Goal: Task Accomplishment & Management: Use online tool/utility

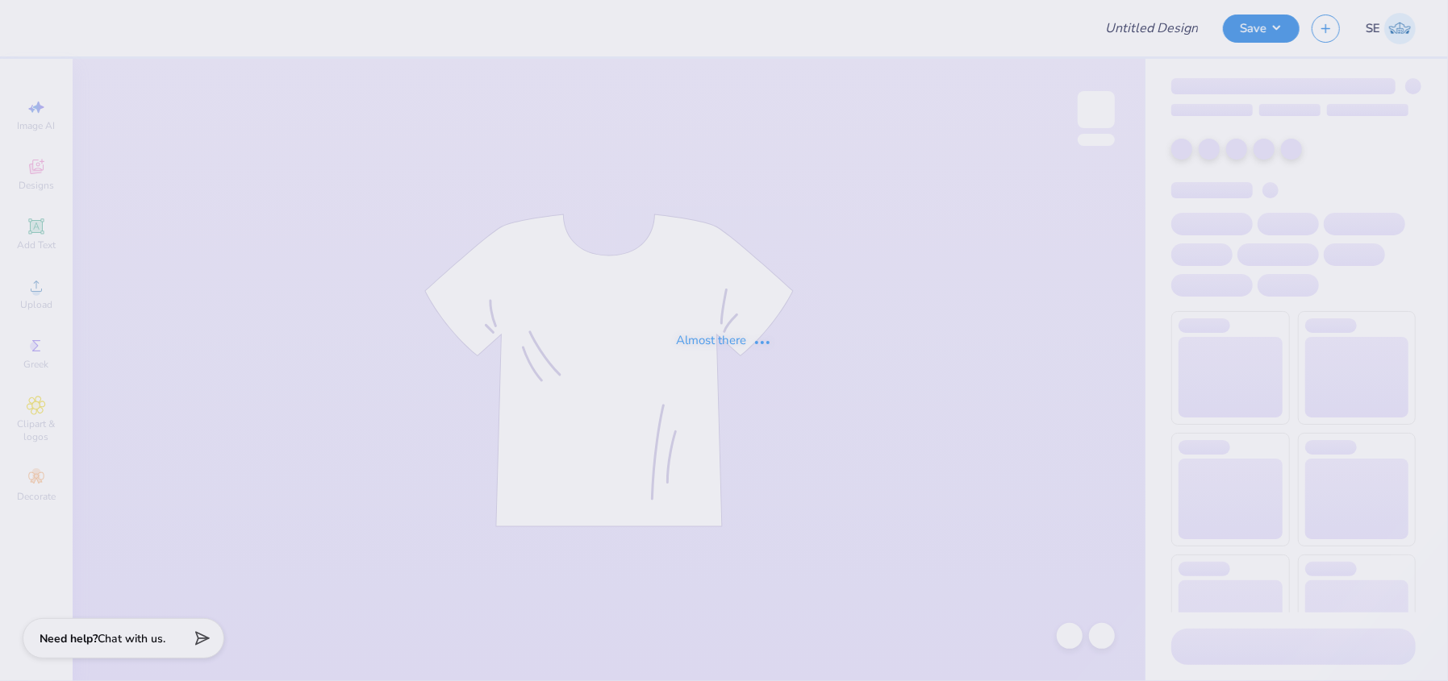
type input "2025 Bid day"
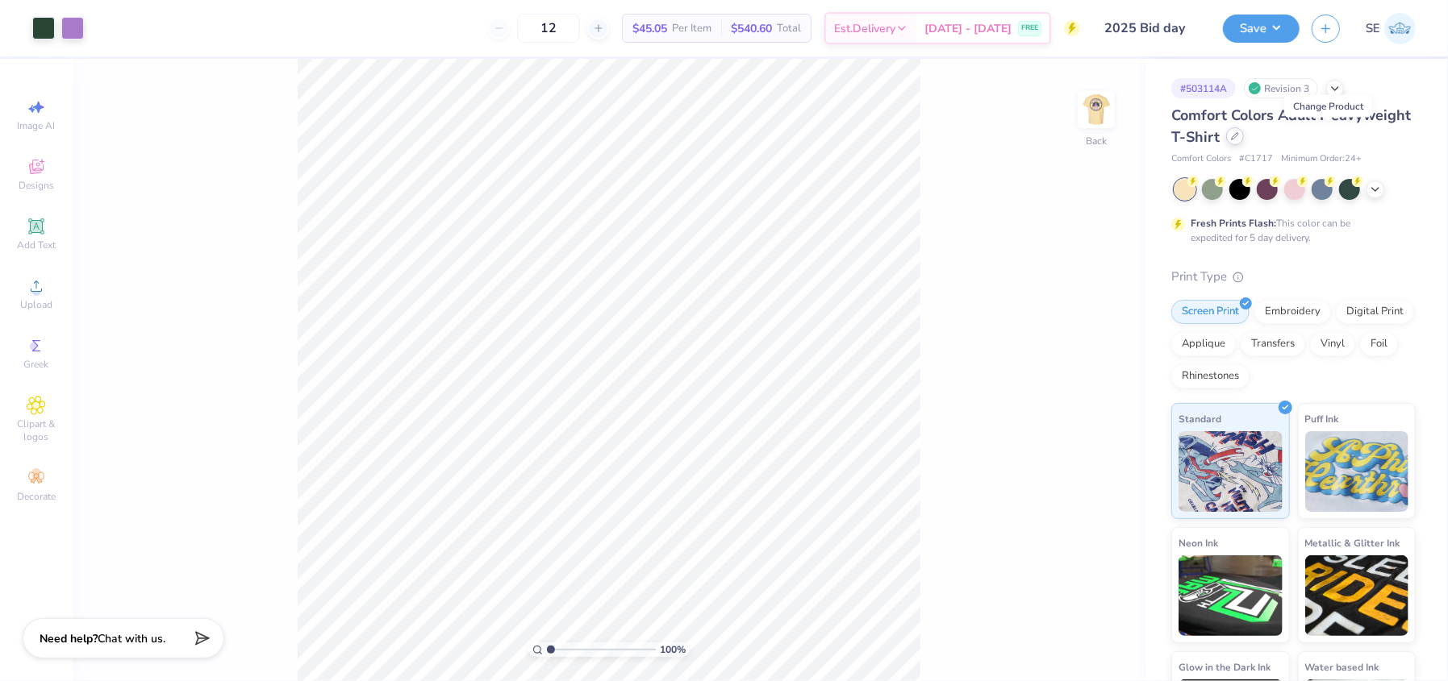
click at [1238, 138] on icon at bounding box center [1234, 136] width 6 height 6
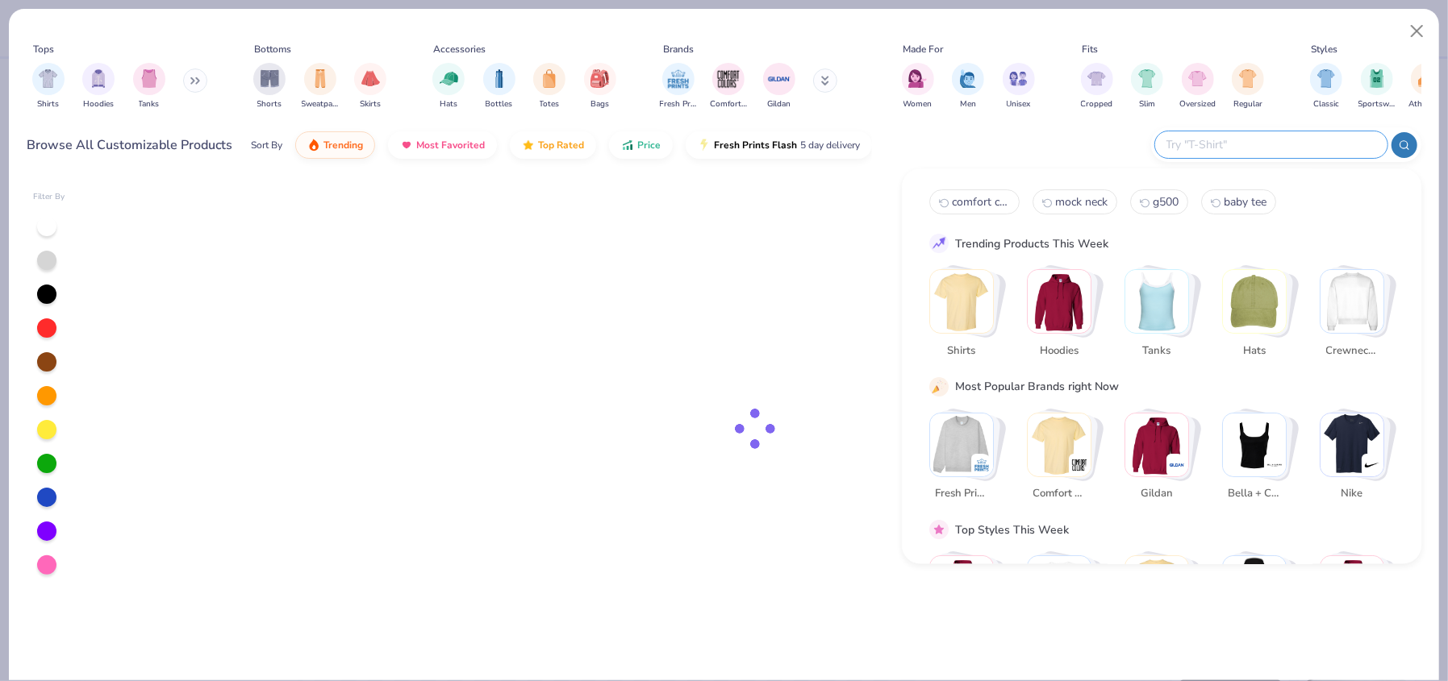
click at [1293, 146] on input "text" at bounding box center [1269, 144] width 211 height 19
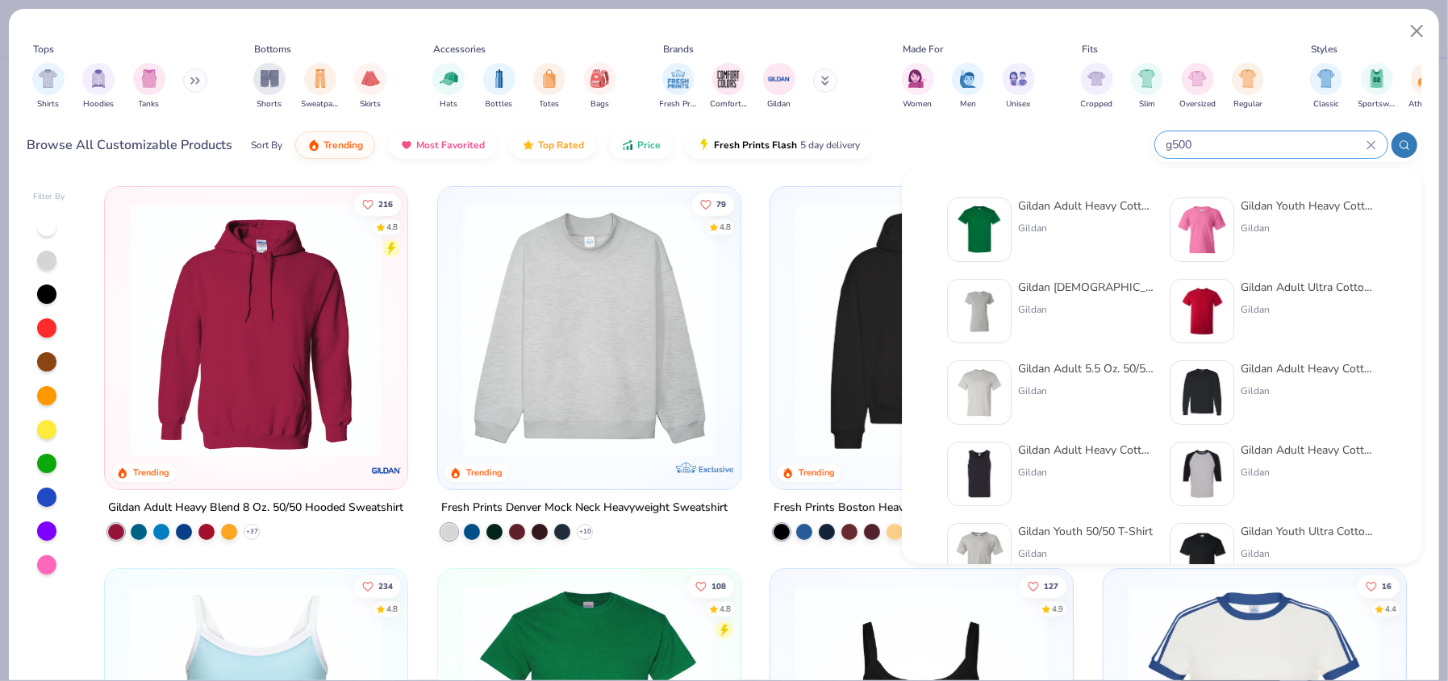
type input "g500"
click at [979, 227] on img at bounding box center [979, 230] width 50 height 50
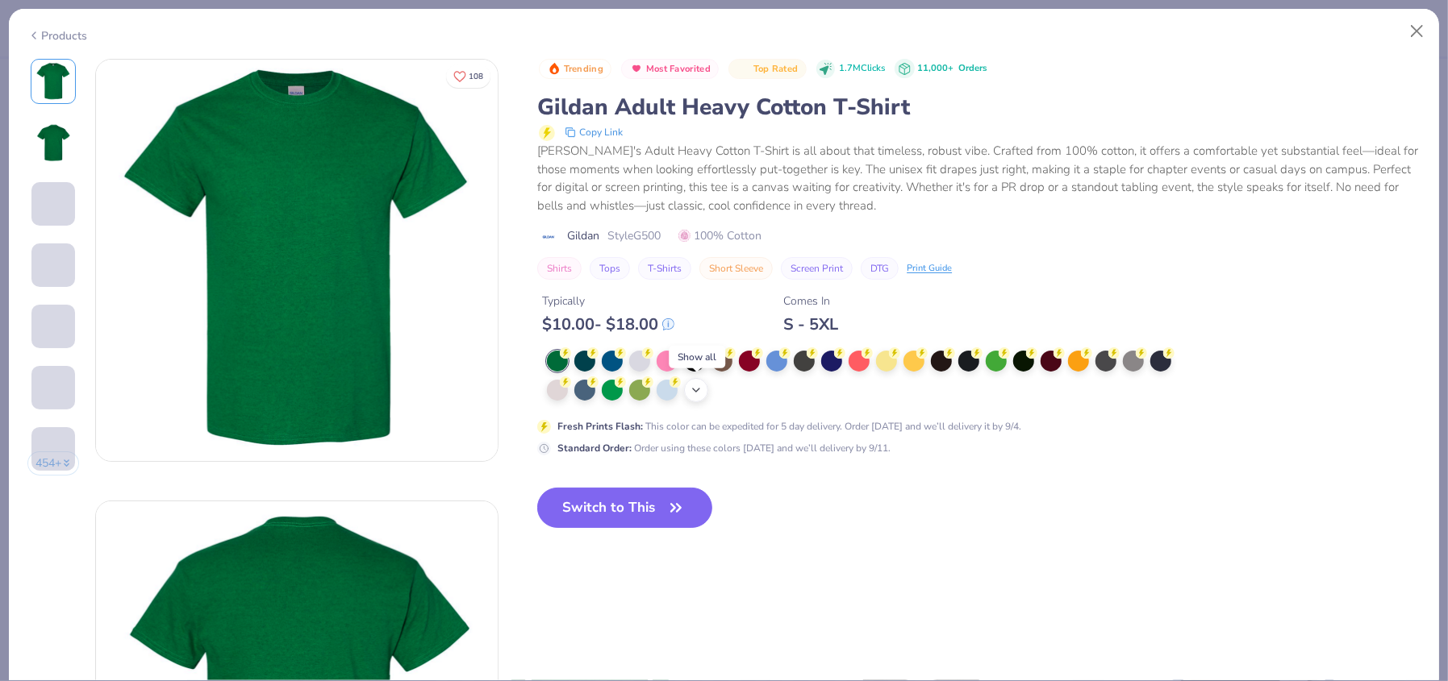
click at [697, 386] on icon at bounding box center [696, 390] width 13 height 13
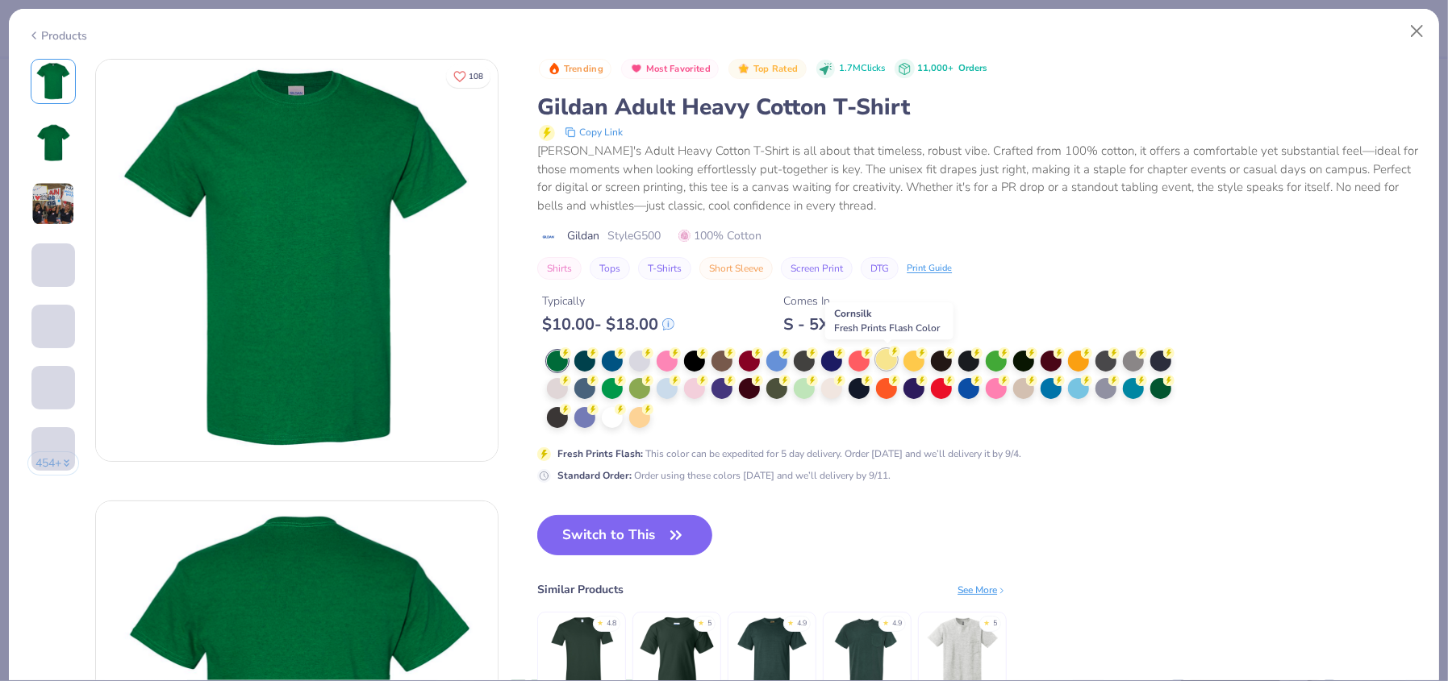
click at [887, 356] on div at bounding box center [886, 359] width 21 height 21
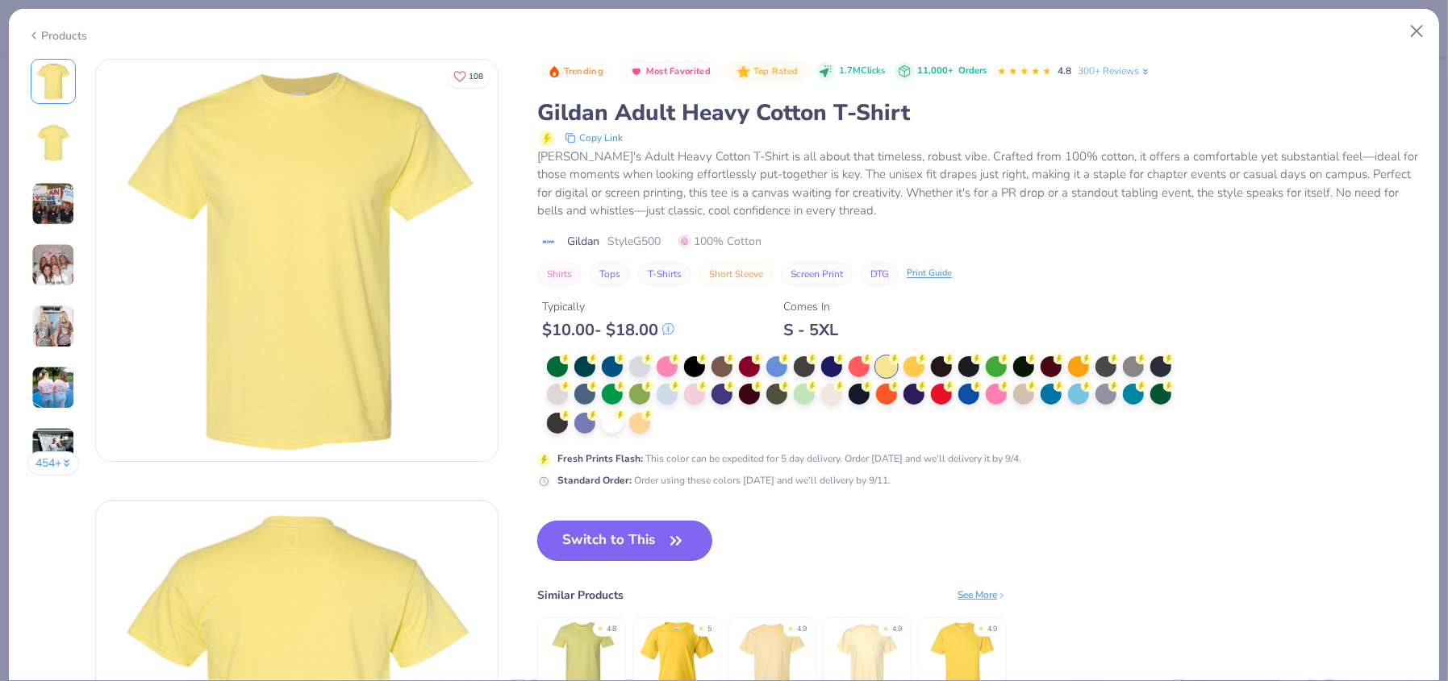
click at [617, 543] on button "Switch to This" at bounding box center [624, 541] width 175 height 40
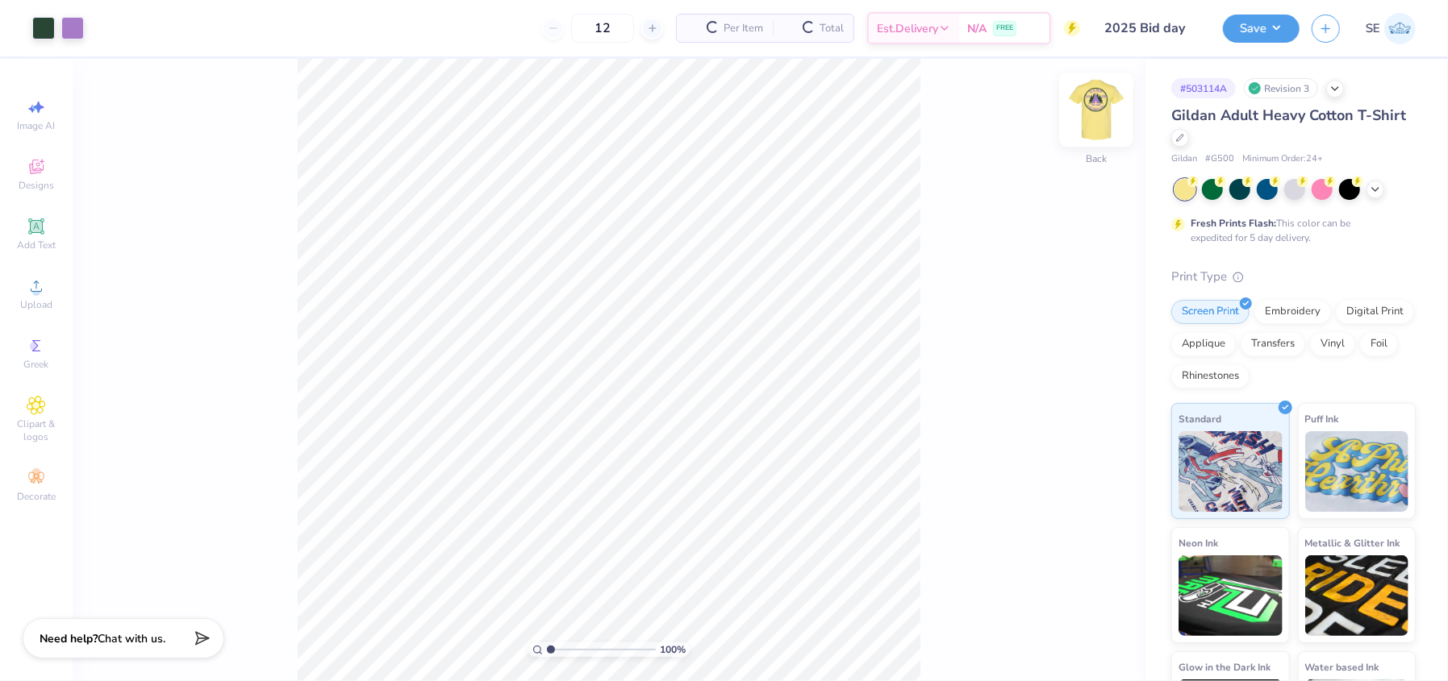
click at [1103, 118] on img at bounding box center [1096, 109] width 65 height 65
click at [1103, 118] on img at bounding box center [1096, 110] width 32 height 32
click at [1285, 19] on button "Save" at bounding box center [1261, 26] width 77 height 28
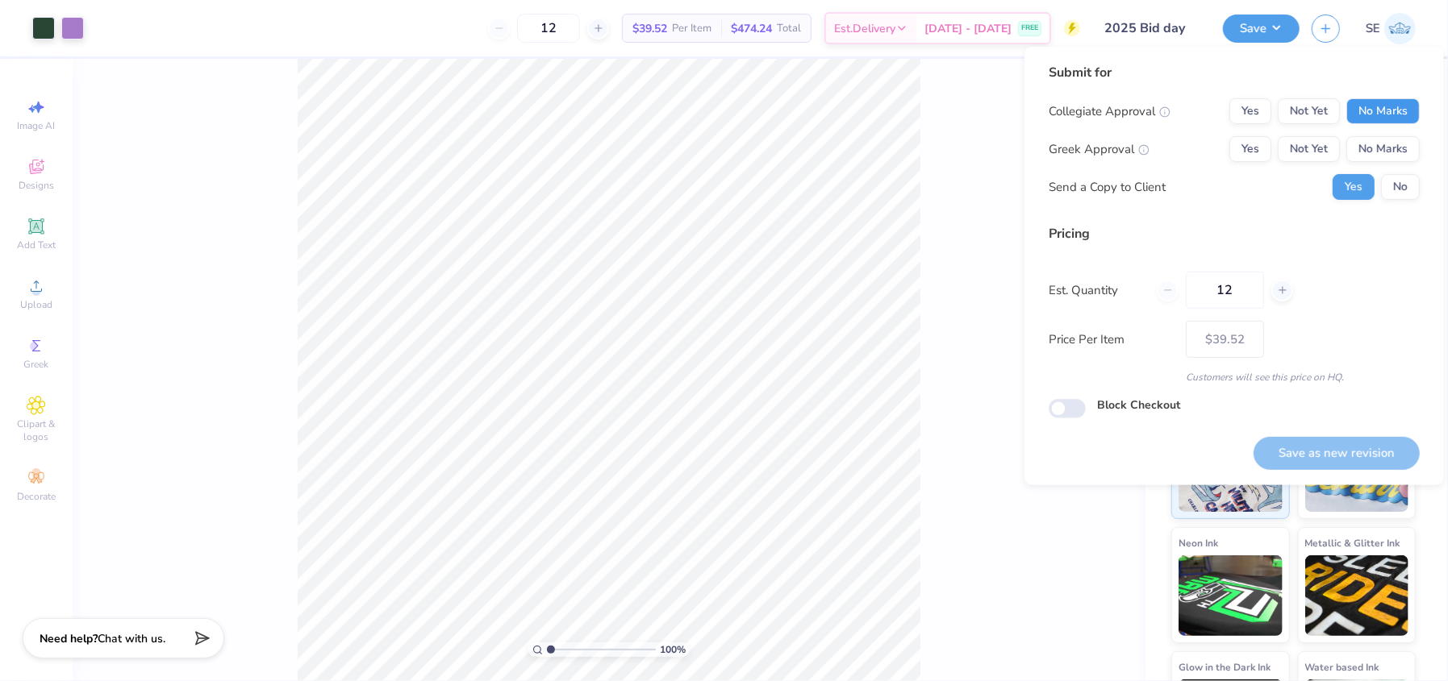
click at [1364, 104] on button "No Marks" at bounding box center [1382, 111] width 73 height 26
click at [1257, 146] on button "Yes" at bounding box center [1250, 149] width 42 height 26
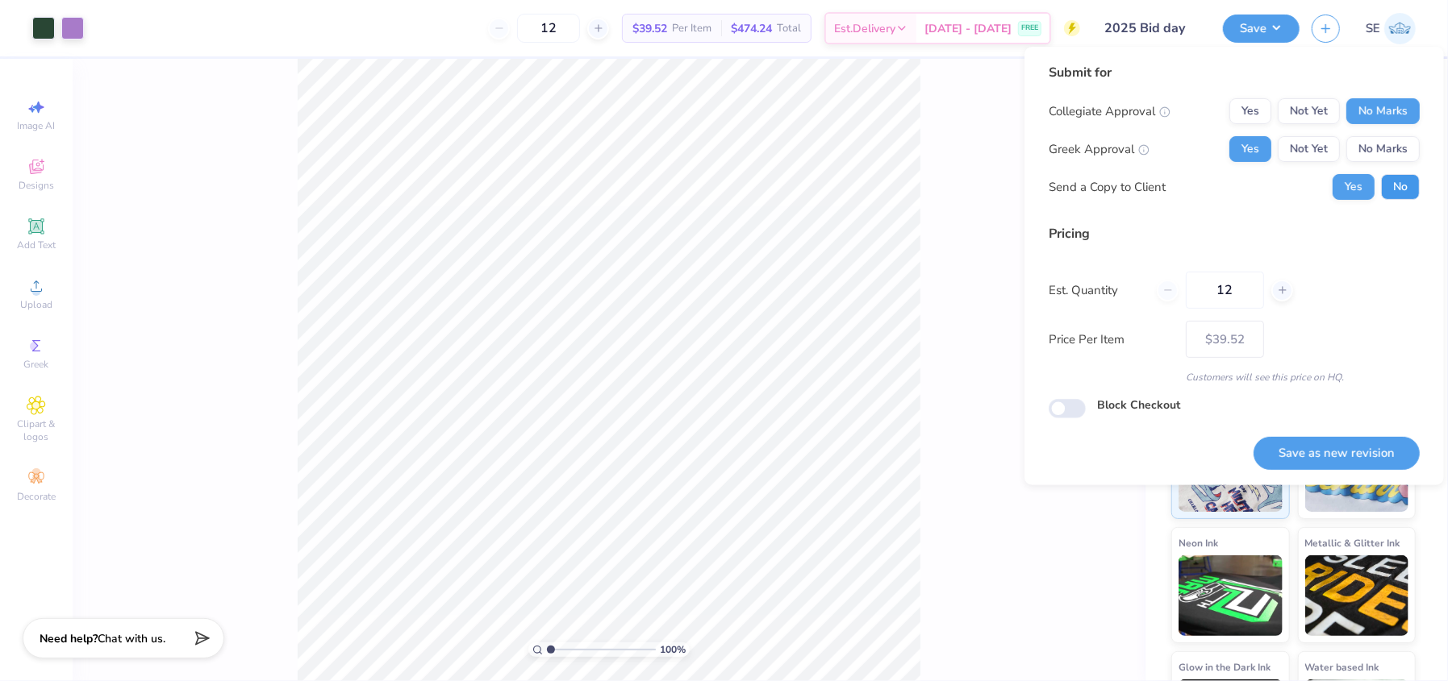
click at [1397, 186] on button "No" at bounding box center [1400, 187] width 39 height 26
click at [1319, 455] on button "Save as new revision" at bounding box center [1336, 453] width 166 height 33
type input "$39.52"
click at [944, 121] on div "100 % Back" at bounding box center [609, 370] width 1073 height 623
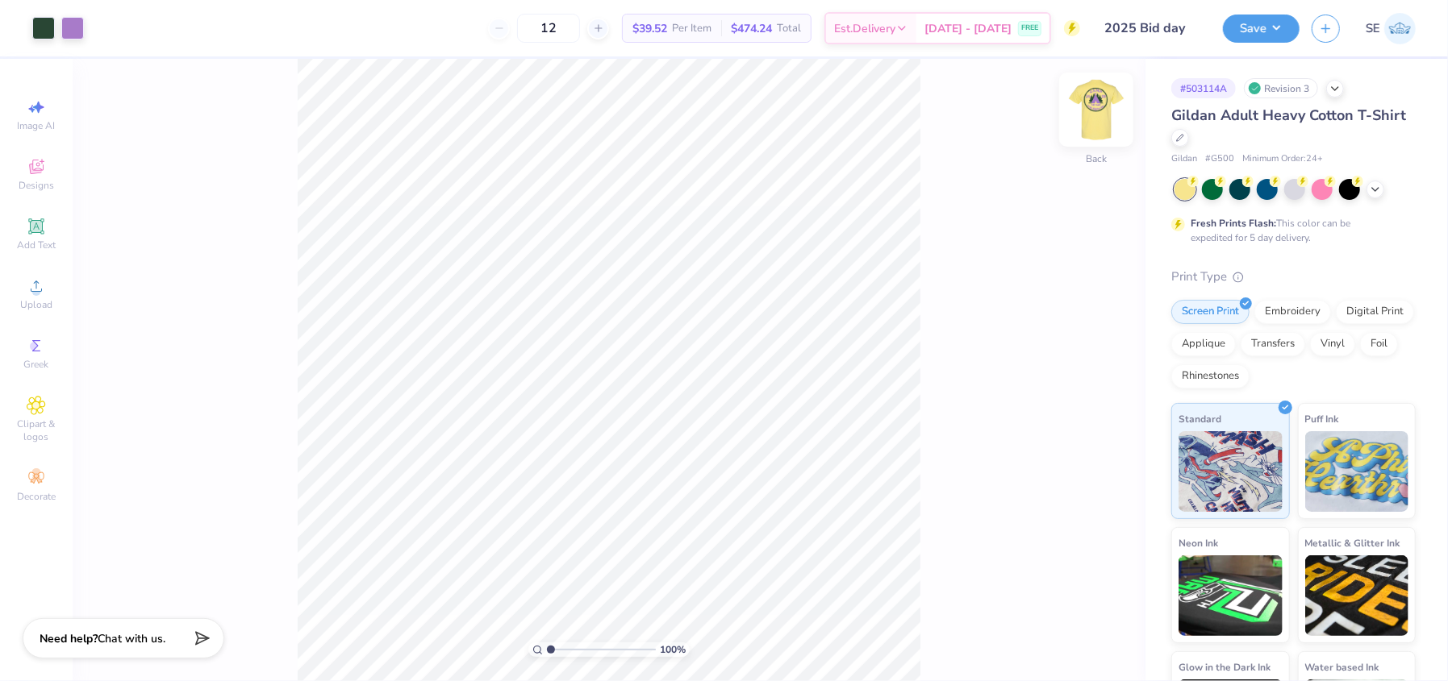
click at [1090, 120] on img at bounding box center [1096, 109] width 65 height 65
click at [1281, 34] on button "Save" at bounding box center [1261, 26] width 77 height 28
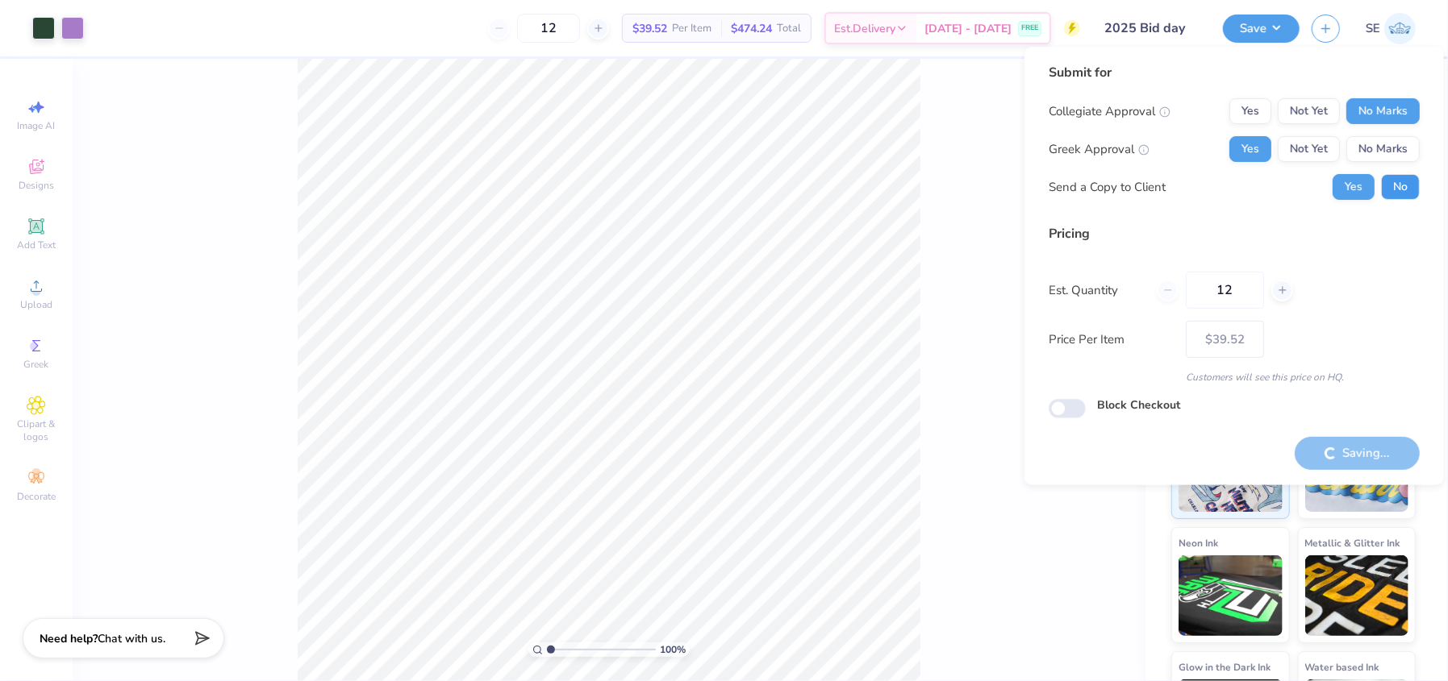
click at [1412, 190] on button "No" at bounding box center [1400, 187] width 39 height 26
click at [1410, 190] on button "No" at bounding box center [1400, 187] width 39 height 26
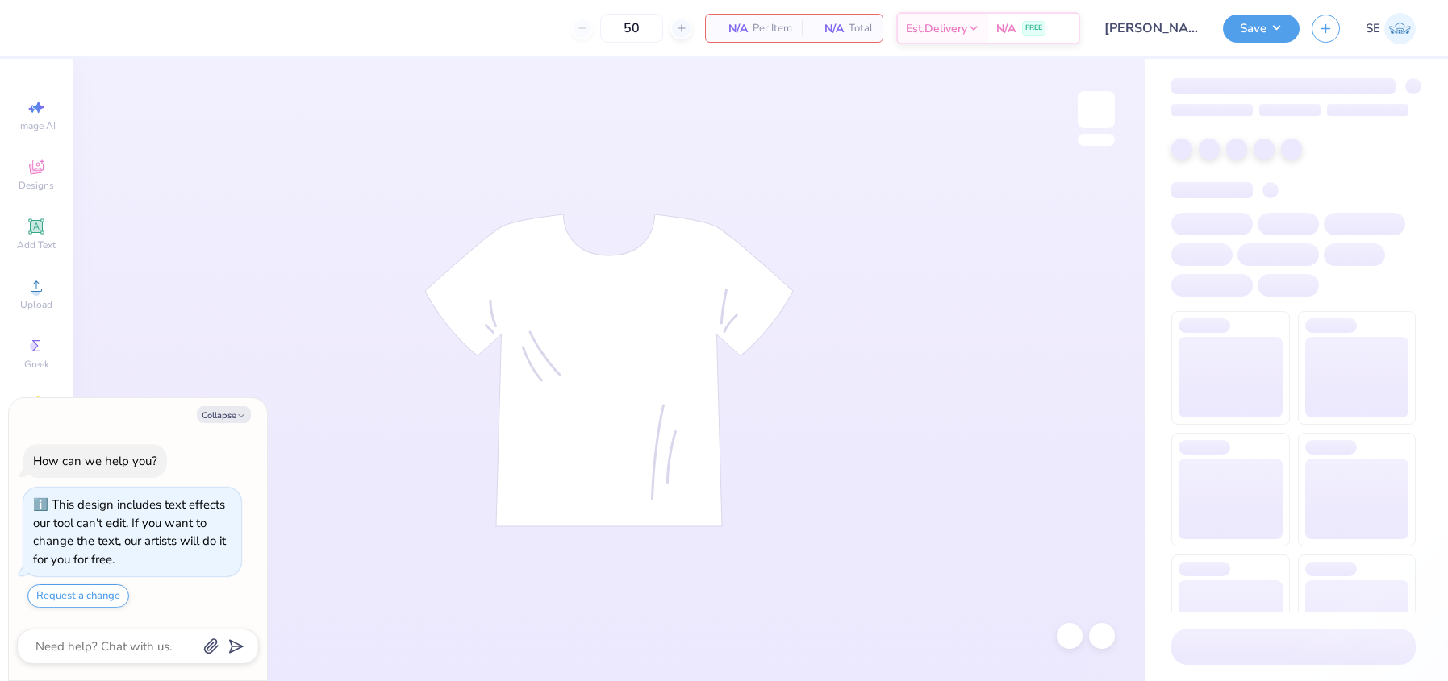
type textarea "x"
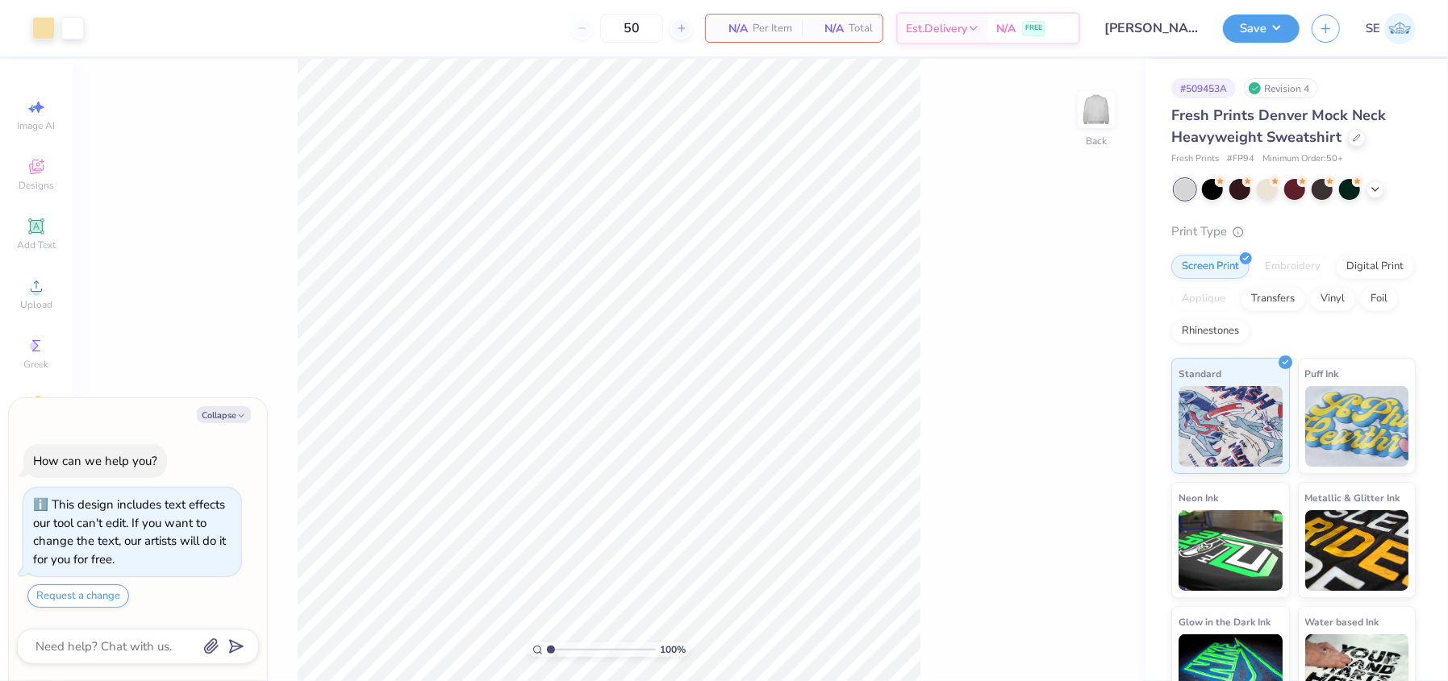
type textarea "x"
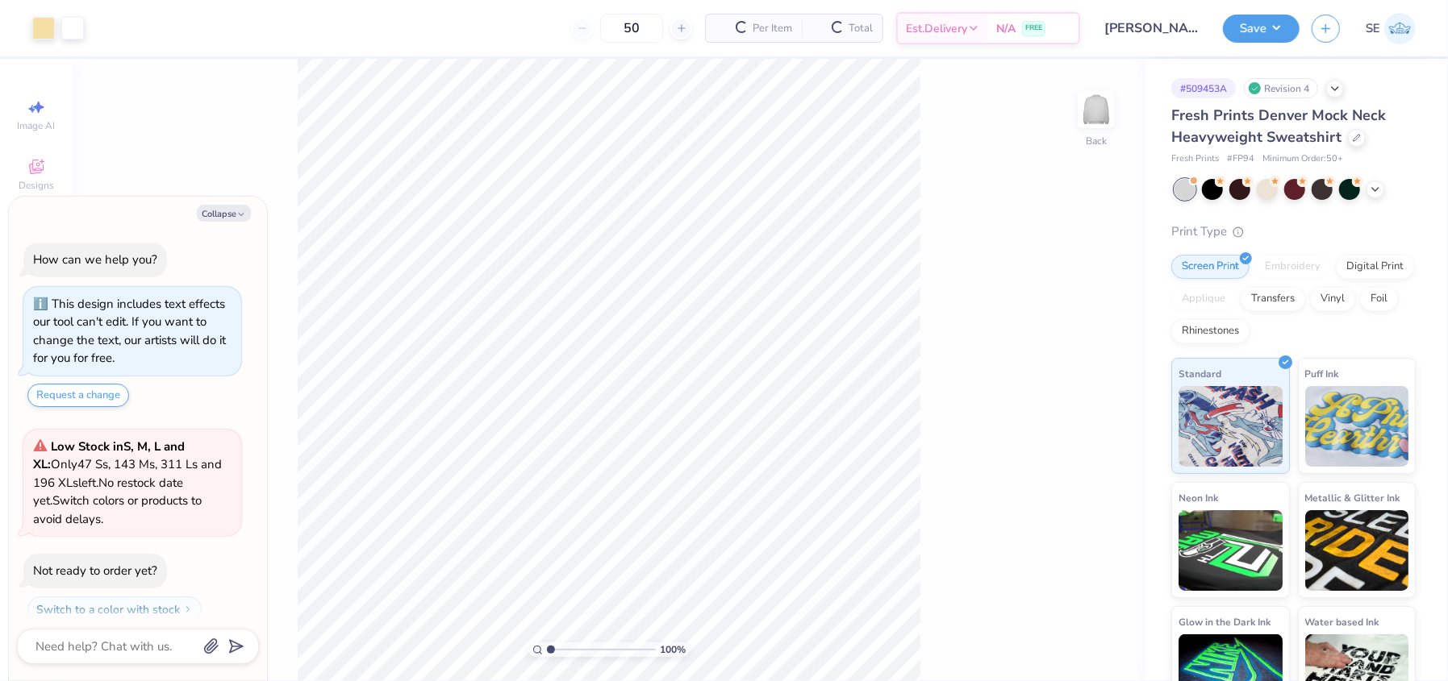
scroll to position [44, 0]
